Goal: Find specific page/section: Find specific page/section

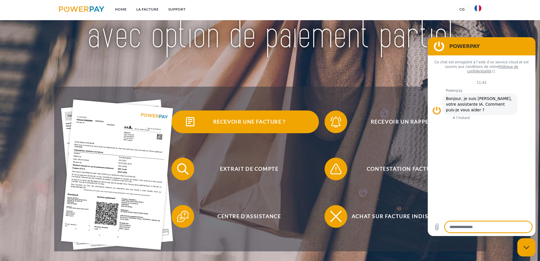
scroll to position [85, 0]
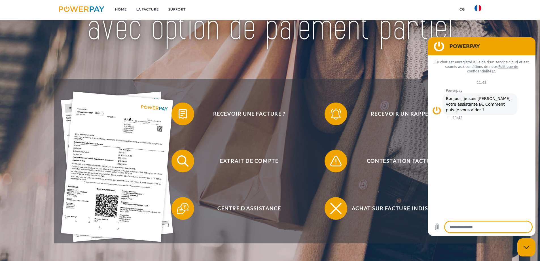
type textarea "*"
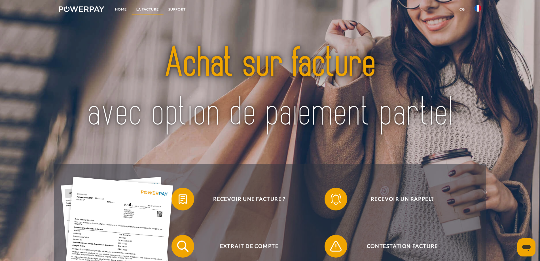
click at [142, 8] on link "LA FACTURE" at bounding box center [148, 9] width 32 height 10
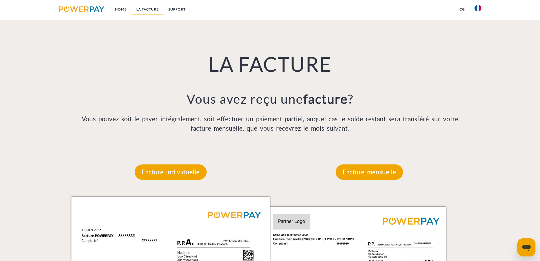
scroll to position [371, 0]
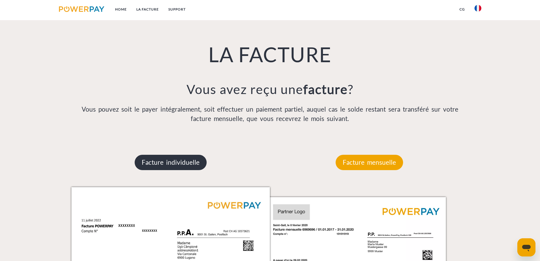
click at [165, 163] on p "Facture individuelle" at bounding box center [171, 162] width 72 height 15
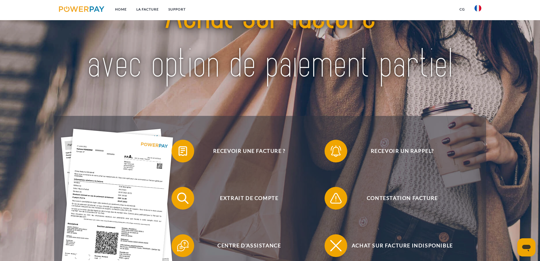
scroll to position [0, 0]
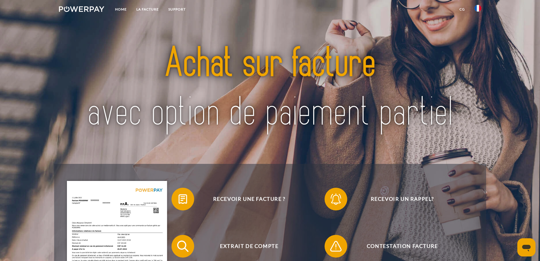
click at [75, 5] on link at bounding box center [81, 10] width 55 height 12
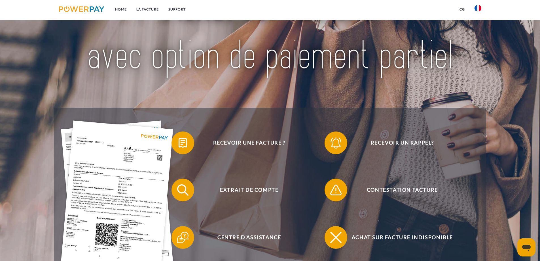
scroll to position [57, 0]
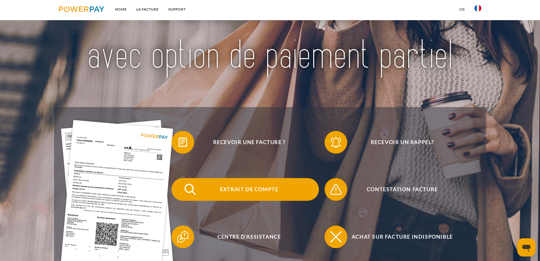
click at [228, 191] on span "Extrait de compte" at bounding box center [249, 189] width 139 height 23
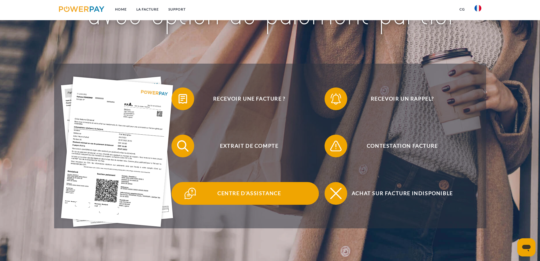
scroll to position [85, 0]
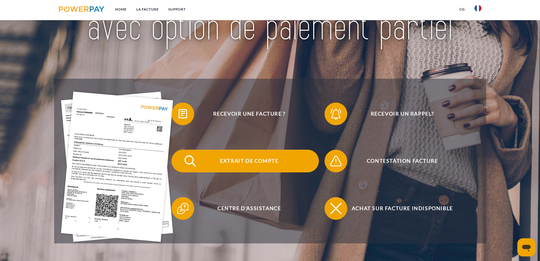
click at [251, 162] on span "Extrait de compte" at bounding box center [249, 161] width 139 height 23
